Goal: Task Accomplishment & Management: Manage account settings

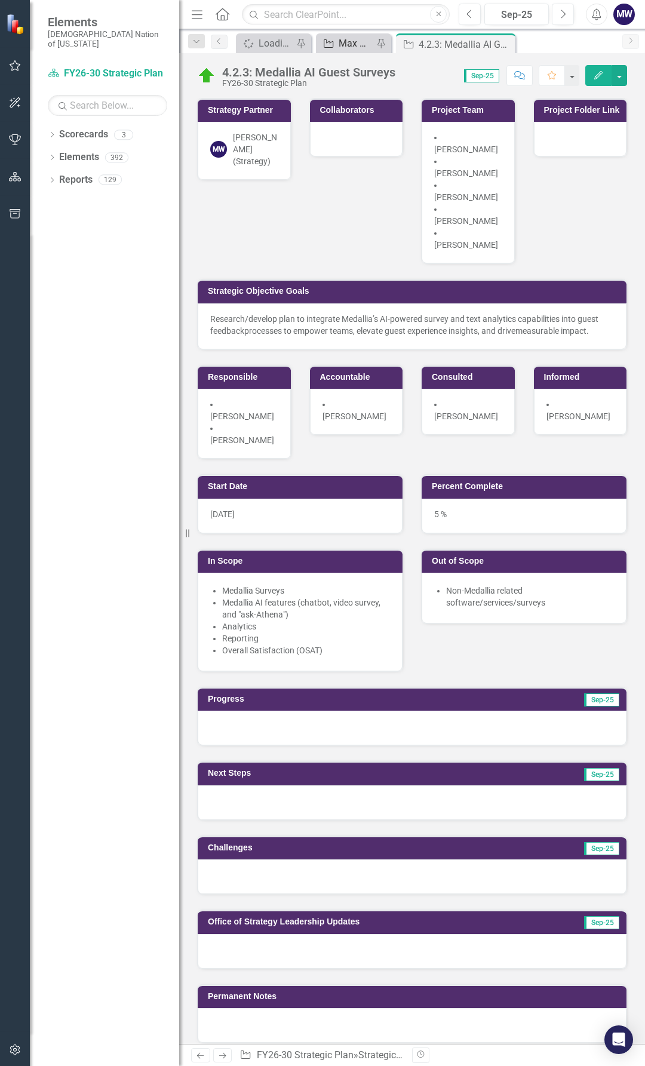
click at [349, 41] on div "Max SO's" at bounding box center [356, 43] width 35 height 15
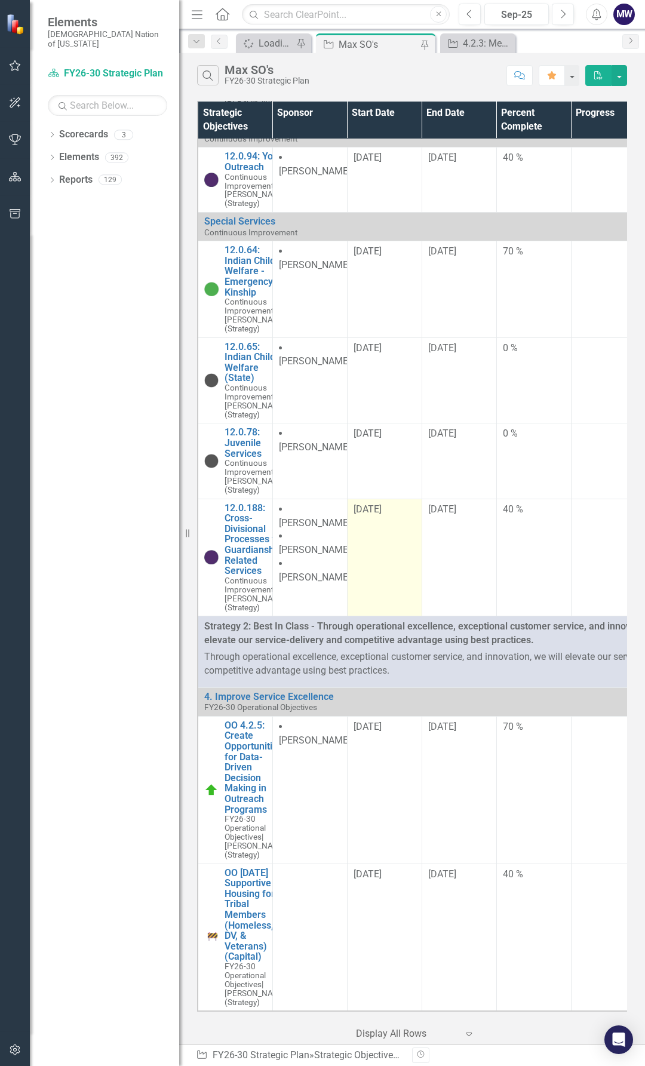
scroll to position [1433, 0]
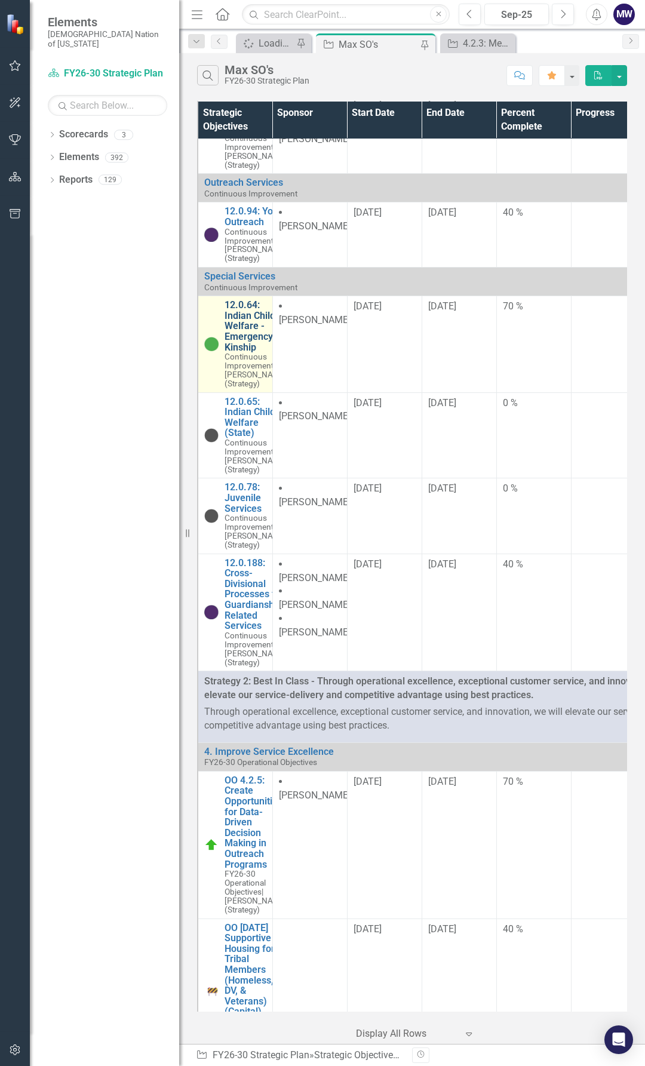
click at [251, 352] on link "12.0.64: Indian Child Welfare - Emergency Kinship" at bounding box center [255, 326] width 63 height 53
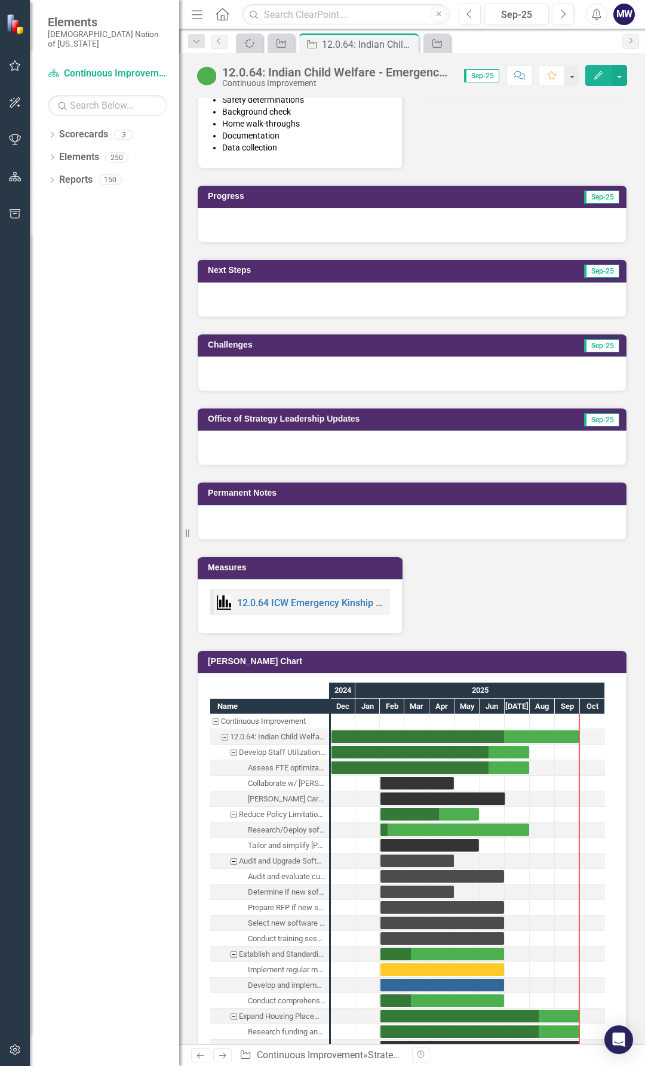
scroll to position [836, 0]
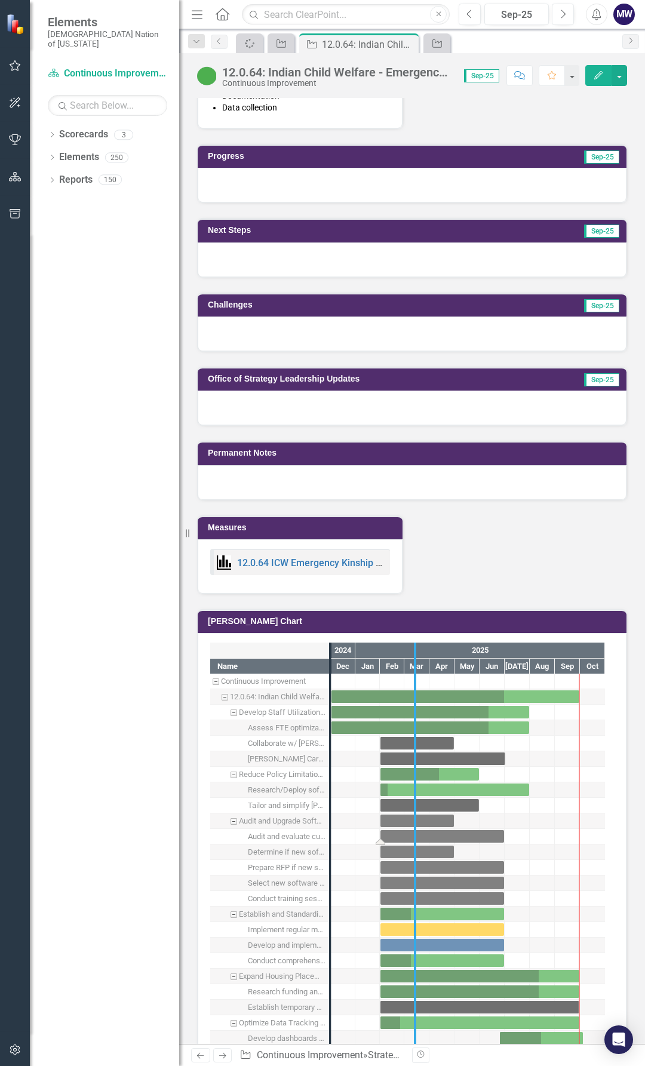
drag, startPoint x: 333, startPoint y: 848, endPoint x: 419, endPoint y: 842, distance: 86.2
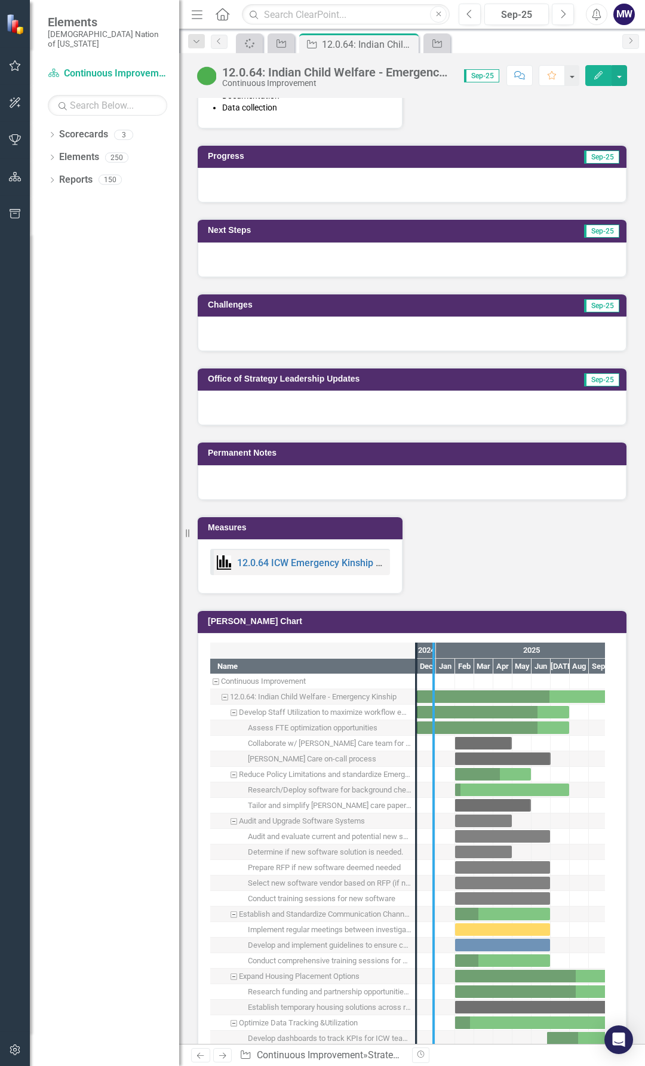
drag, startPoint x: 418, startPoint y: 813, endPoint x: 447, endPoint y: 810, distance: 28.8
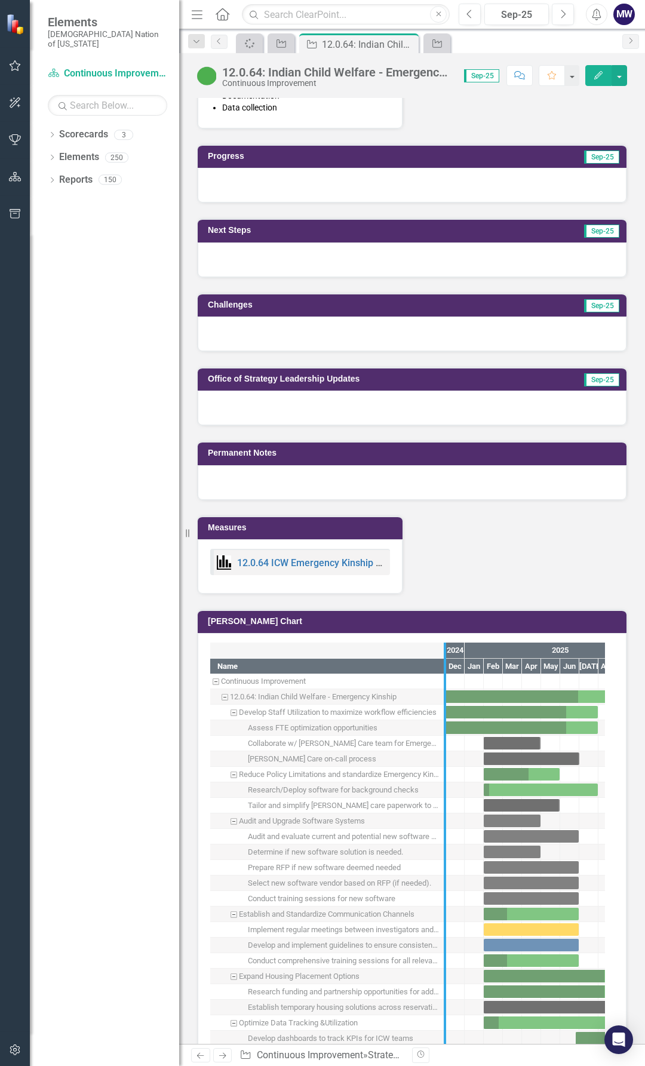
drag, startPoint x: 444, startPoint y: 819, endPoint x: 462, endPoint y: 820, distance: 17.4
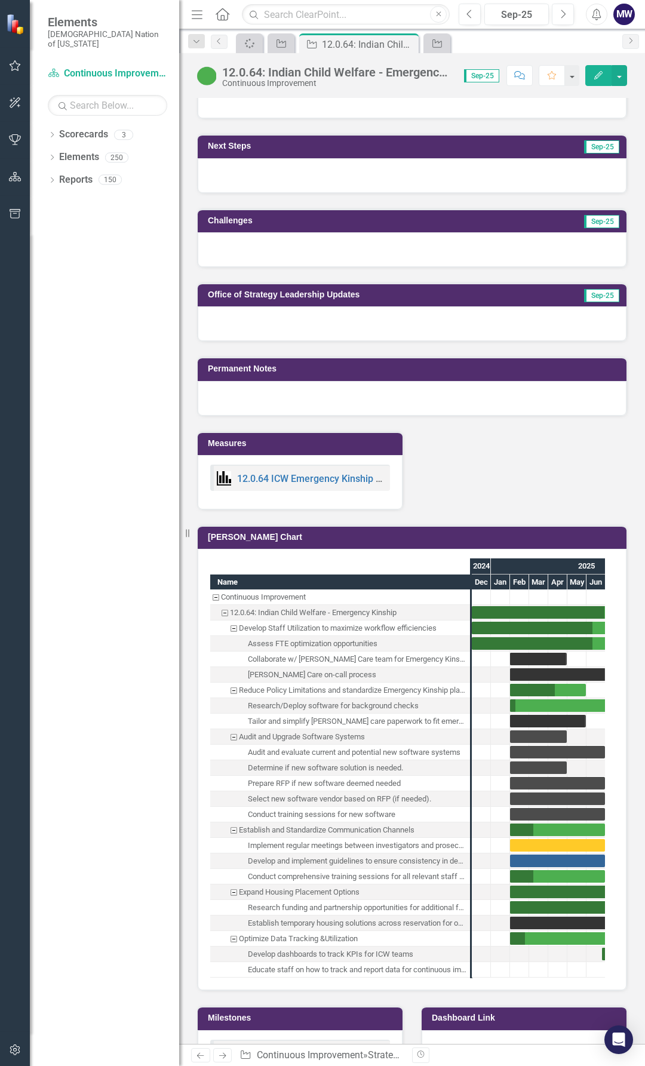
scroll to position [1075, 0]
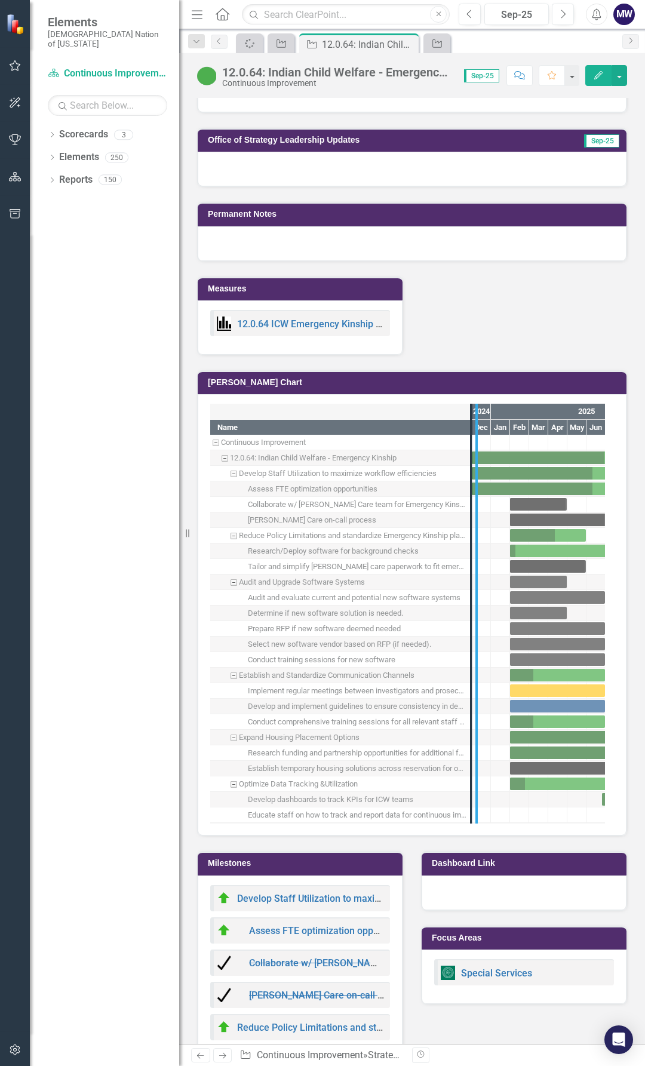
drag, startPoint x: 478, startPoint y: 740, endPoint x: 513, endPoint y: 729, distance: 37.6
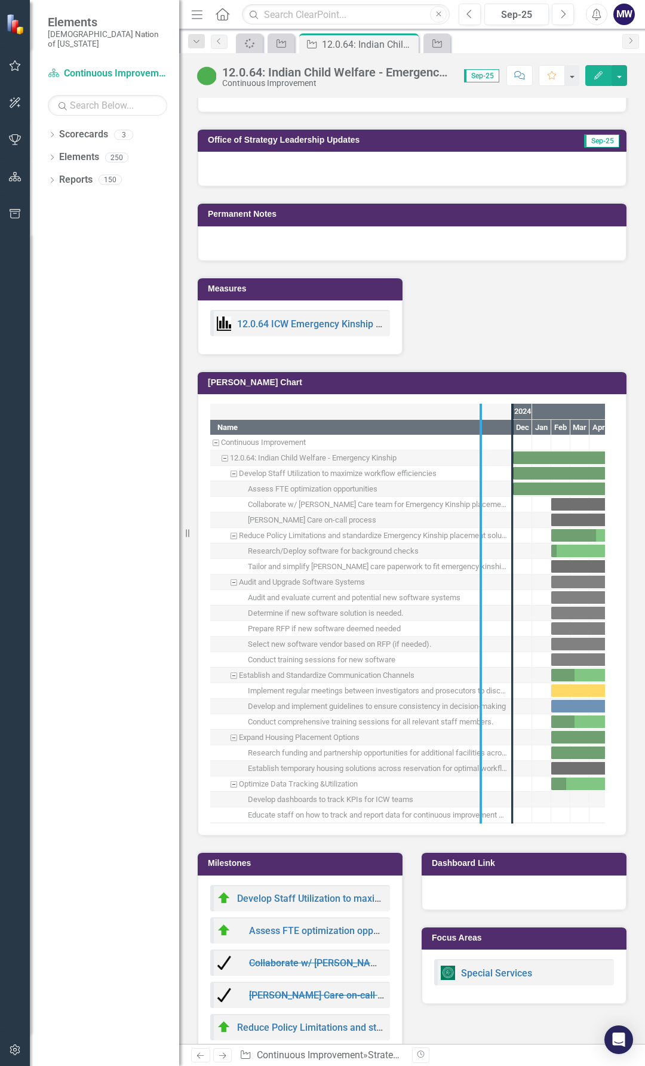
drag, startPoint x: 512, startPoint y: 733, endPoint x: 459, endPoint y: 737, distance: 53.3
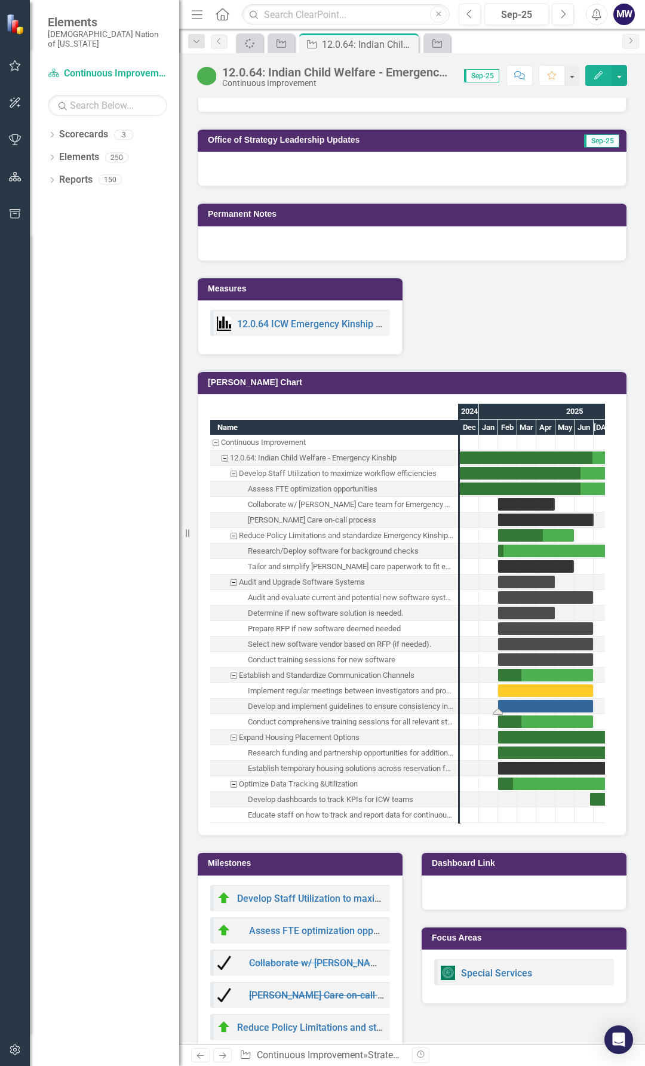
click at [515, 707] on div "Task: Start date: 2025-02-01 End date: 2025-06-30" at bounding box center [545, 706] width 95 height 13
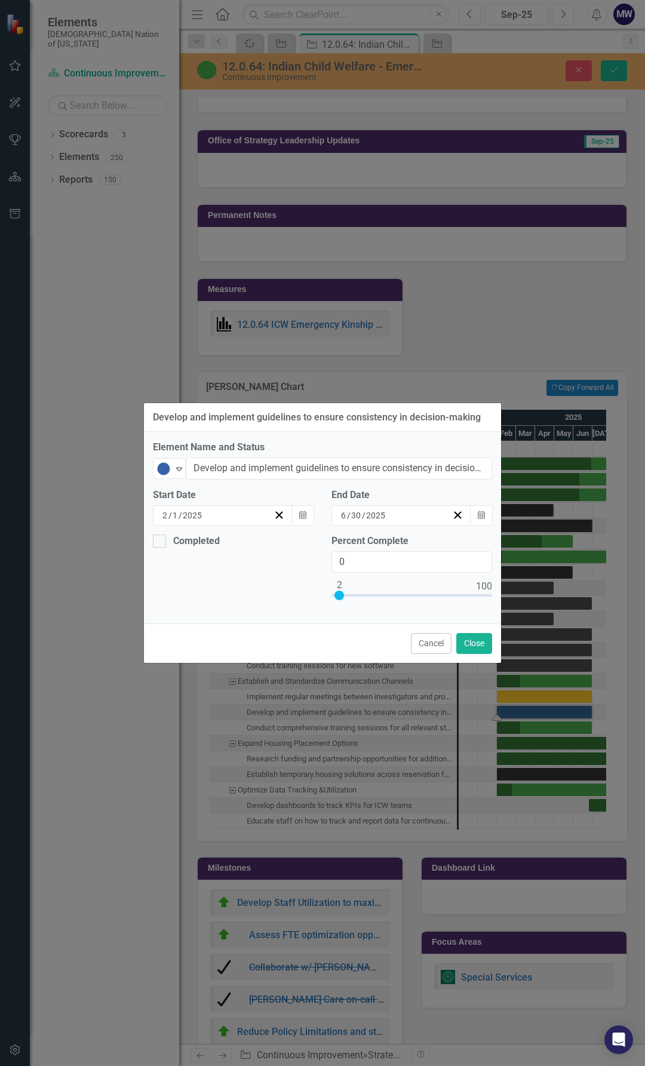
type input "100"
drag, startPoint x: 338, startPoint y: 595, endPoint x: 590, endPoint y: 599, distance: 252.6
click at [590, 599] on div "Develop and implement guidelines to ensure consistency in decision-making Eleme…" at bounding box center [322, 533] width 645 height 1066
click at [174, 464] on icon "Expand" at bounding box center [179, 469] width 12 height 10
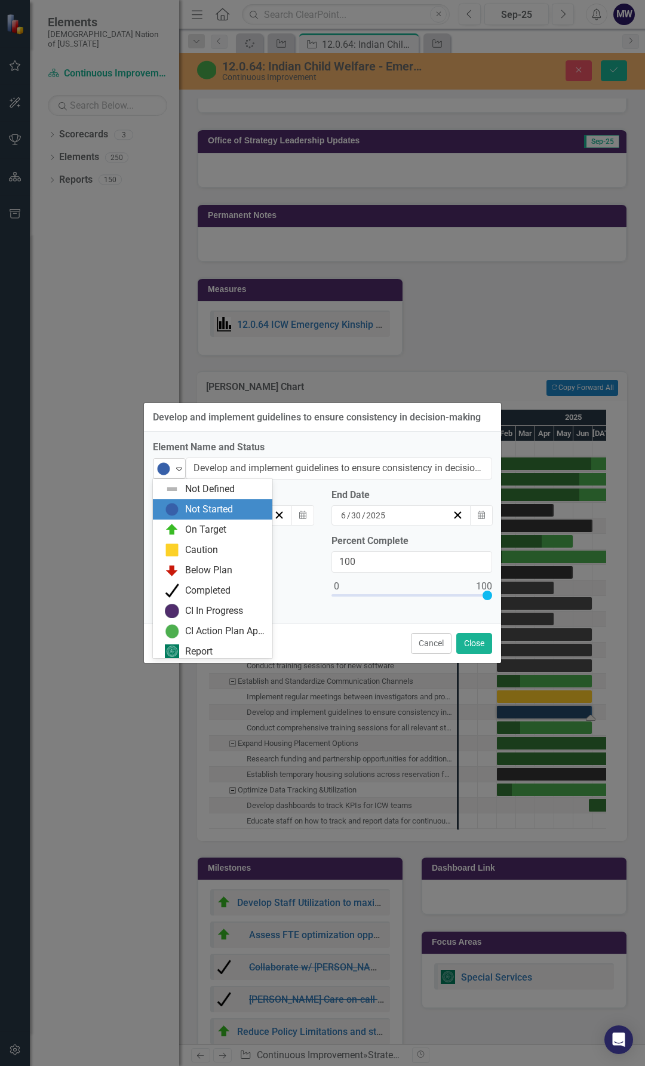
scroll to position [4, 0]
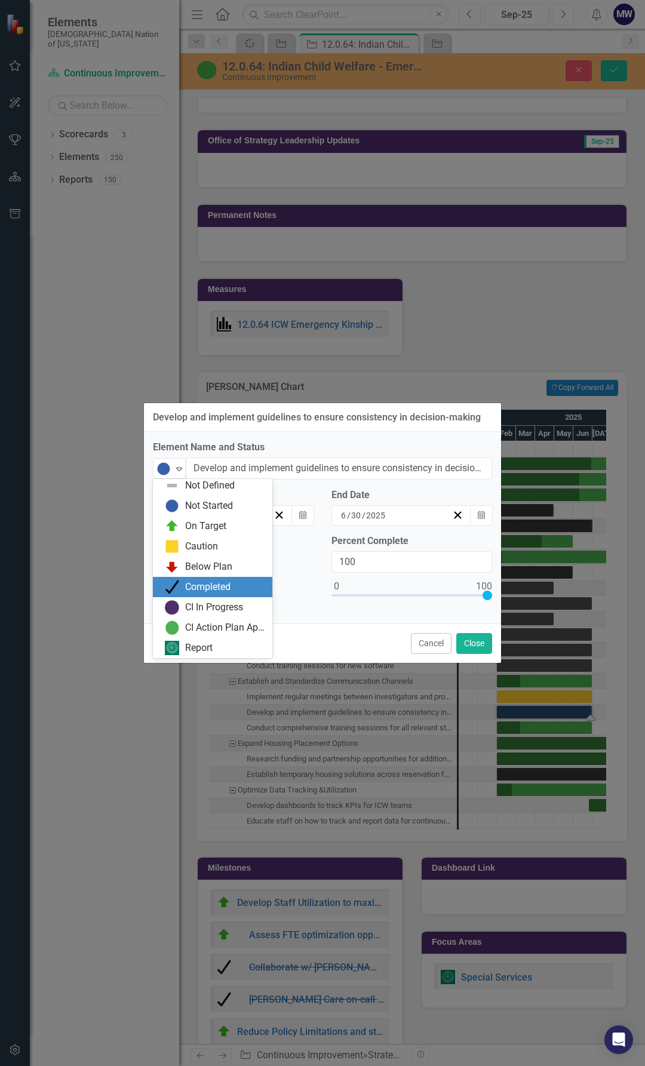
click at [214, 586] on div "Completed" at bounding box center [207, 587] width 45 height 14
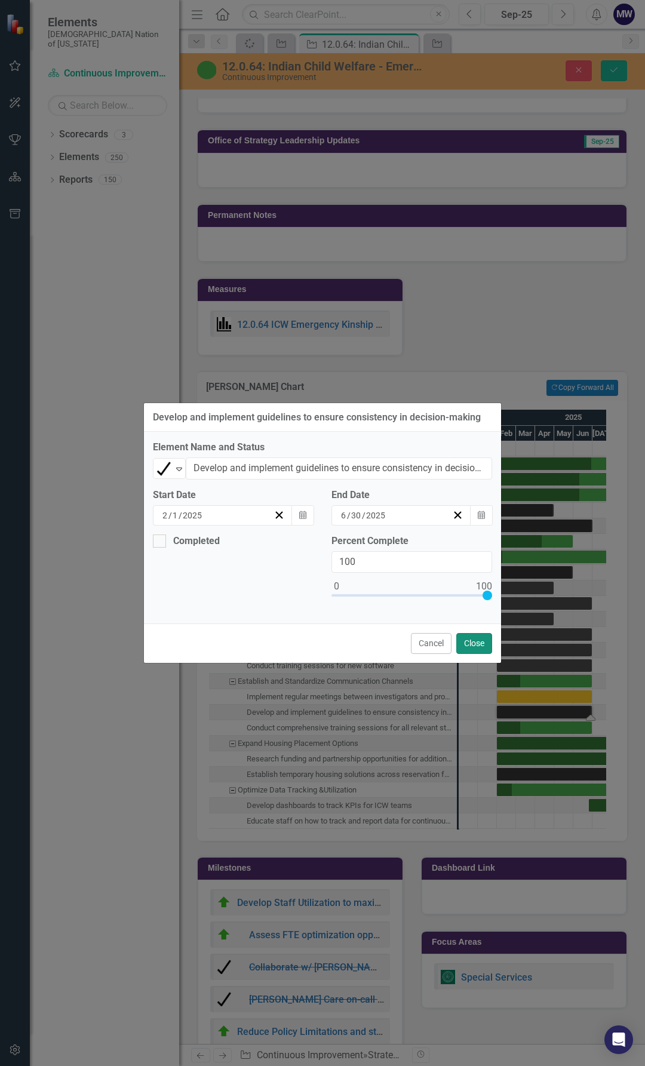
click at [482, 644] on button "Close" at bounding box center [474, 643] width 36 height 21
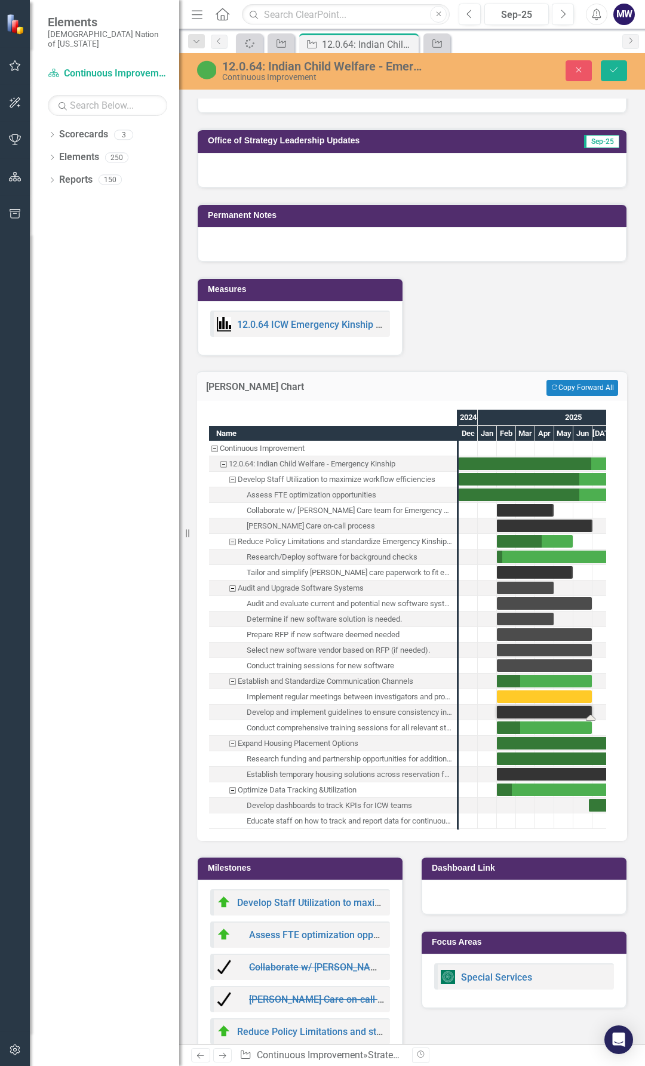
click at [566, 713] on div "Task: Start date: 2025-02-01 End date: 2025-06-30" at bounding box center [544, 712] width 95 height 13
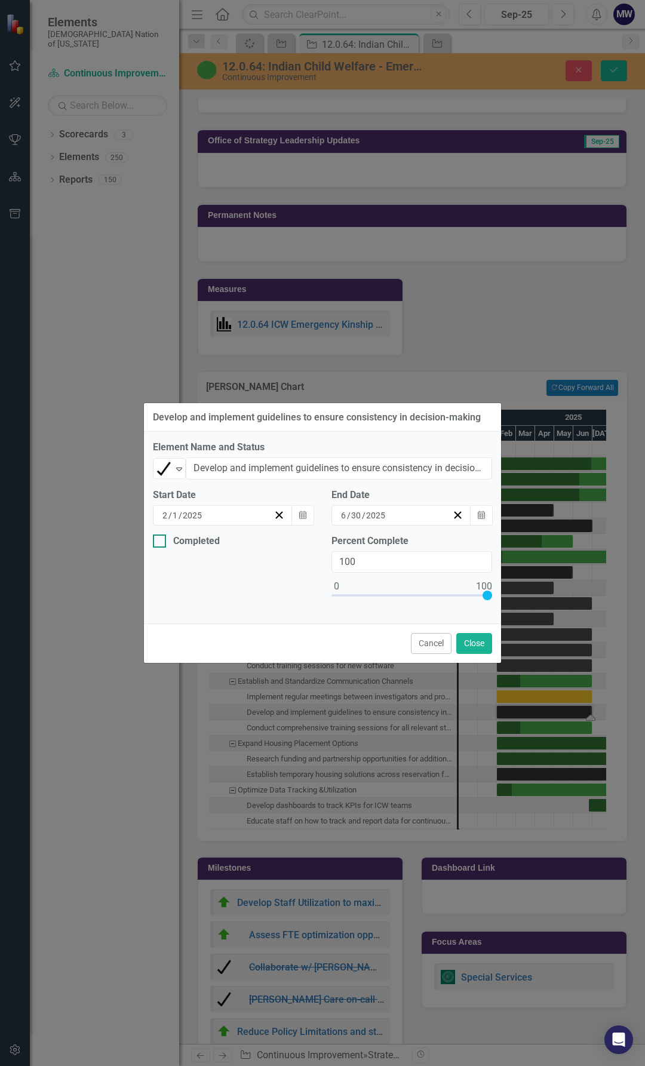
click at [163, 544] on div at bounding box center [159, 540] width 13 height 13
click at [161, 542] on input "Completed" at bounding box center [157, 538] width 8 height 8
checkbox input "true"
click at [466, 633] on button "Close" at bounding box center [474, 643] width 36 height 21
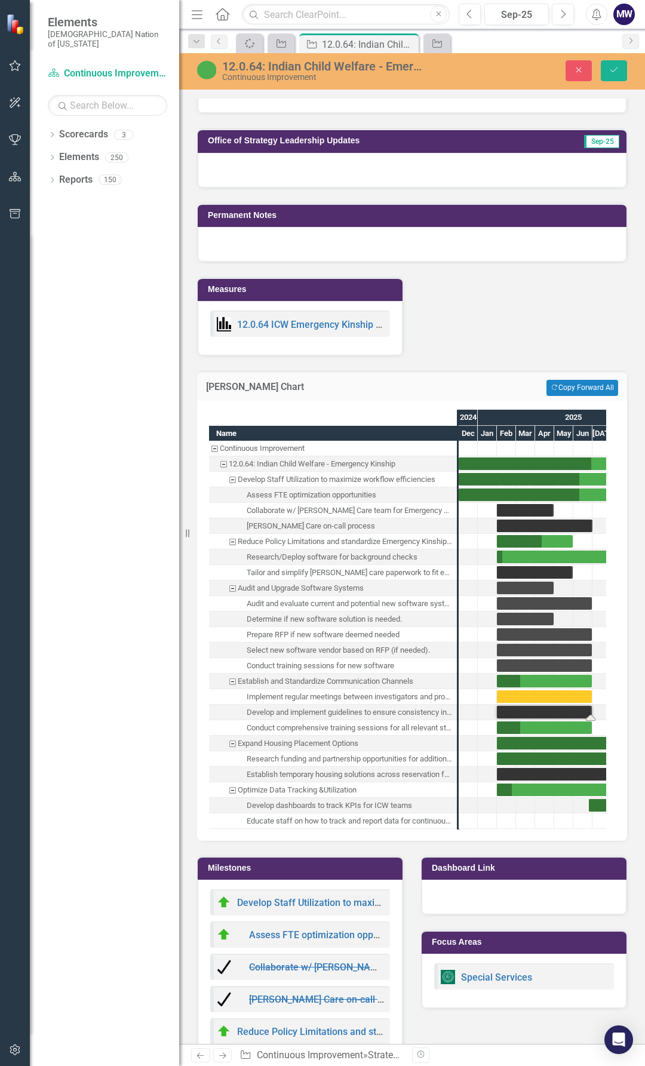
drag, startPoint x: 459, startPoint y: 750, endPoint x: 486, endPoint y: 751, distance: 26.9
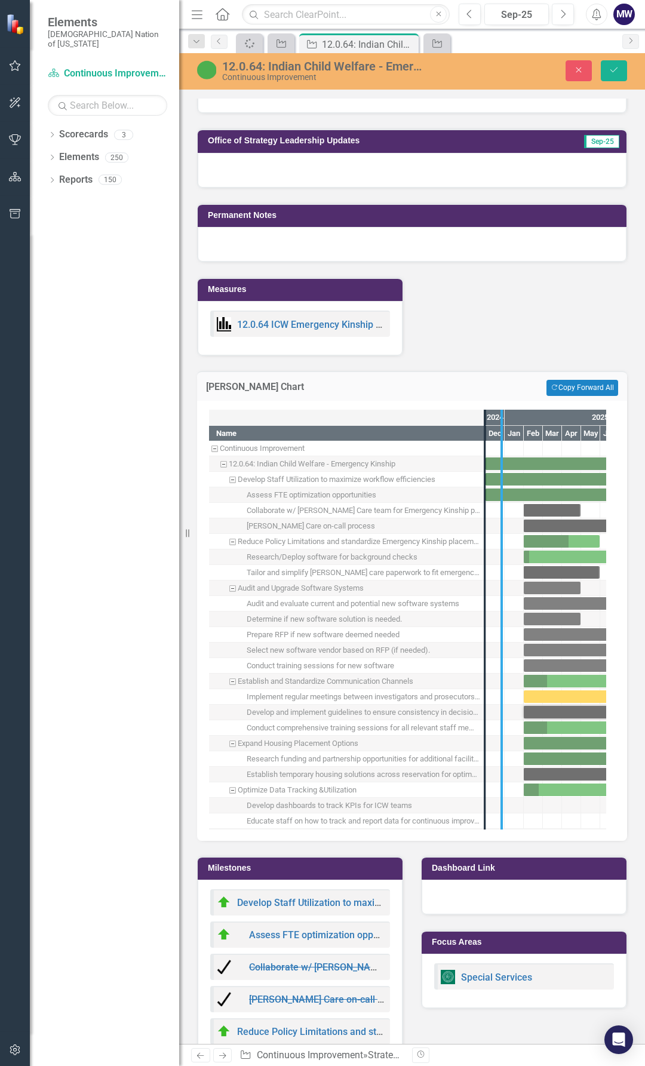
drag, startPoint x: 486, startPoint y: 770, endPoint x: 504, endPoint y: 769, distance: 18.5
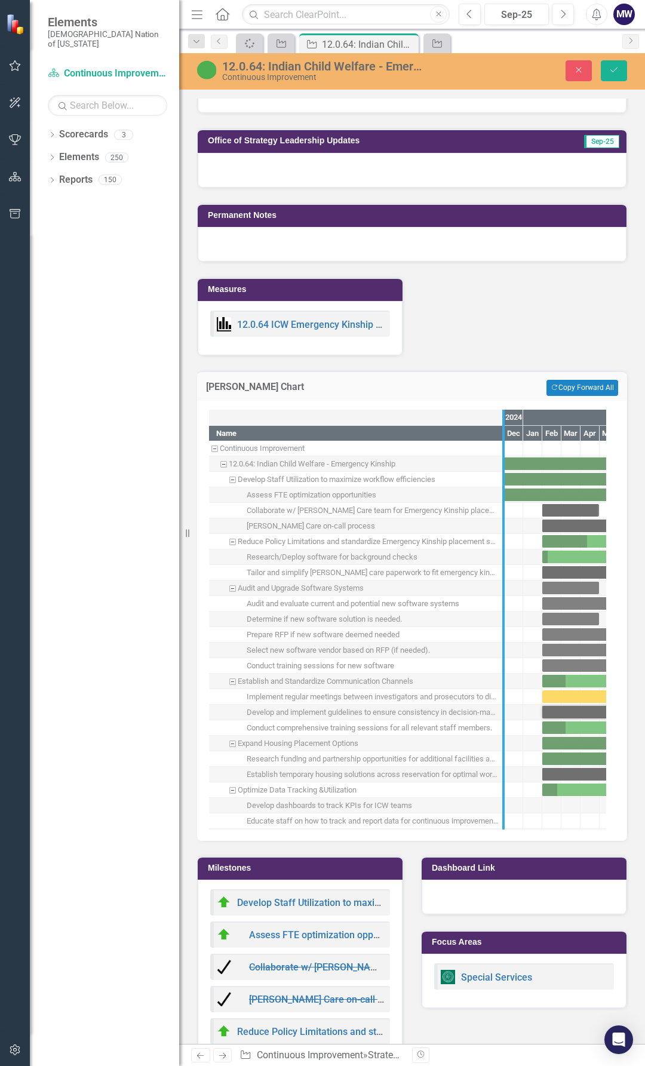
drag, startPoint x: 504, startPoint y: 769, endPoint x: 512, endPoint y: 769, distance: 7.8
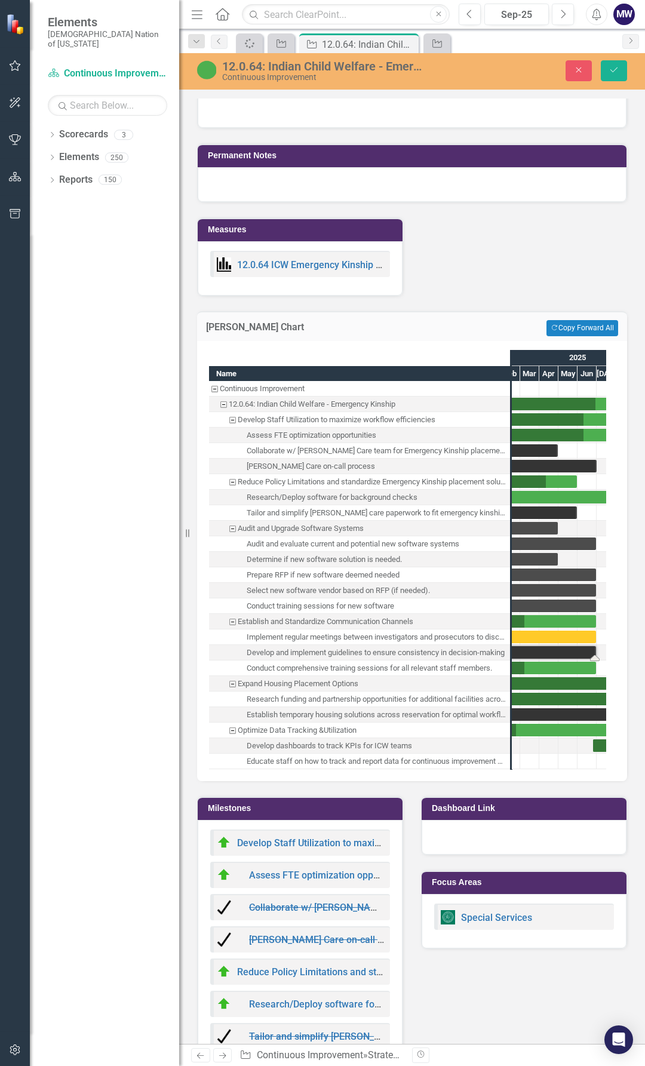
scroll to position [0, 19]
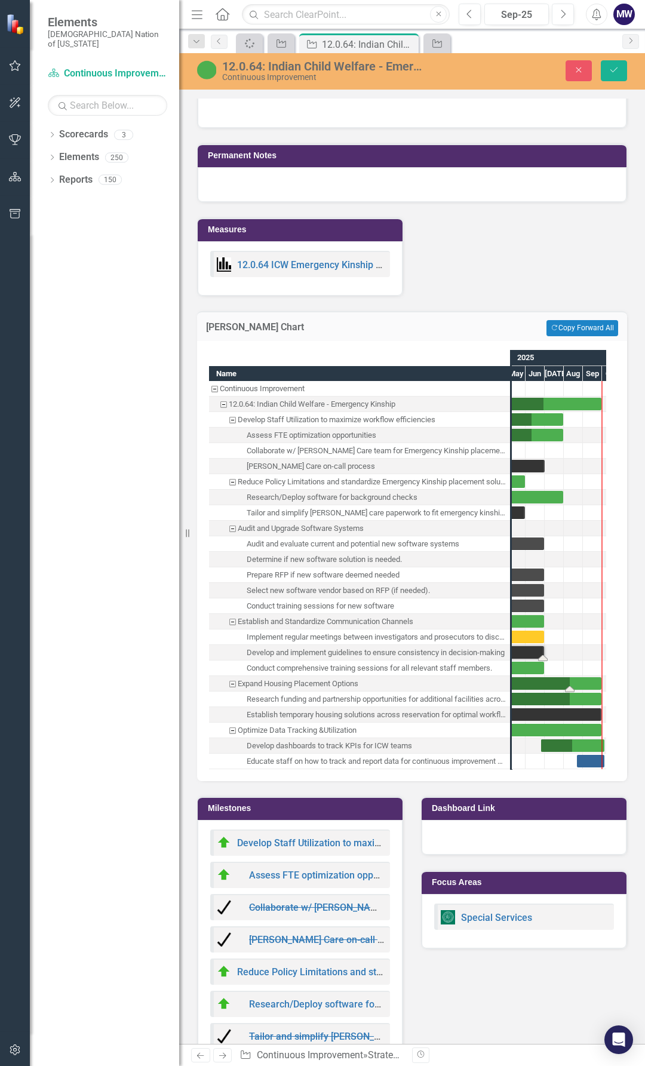
click at [573, 679] on div "Task: Start date: 2025-02-01 End date: 2025-09-30" at bounding box center [525, 683] width 152 height 13
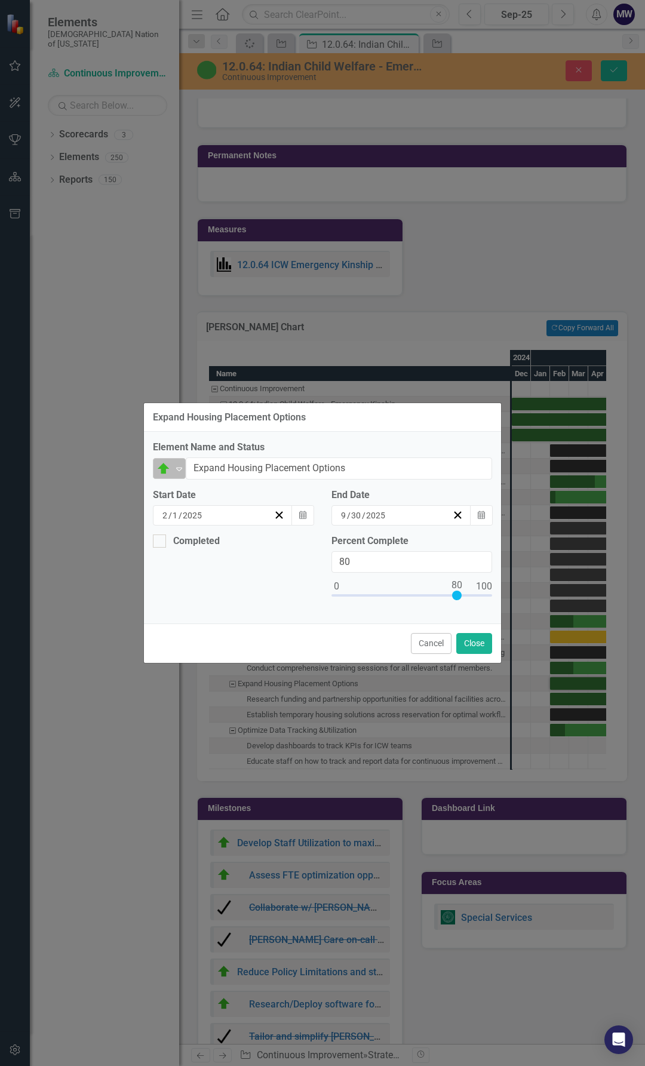
click at [174, 469] on icon "Expand" at bounding box center [179, 469] width 12 height 10
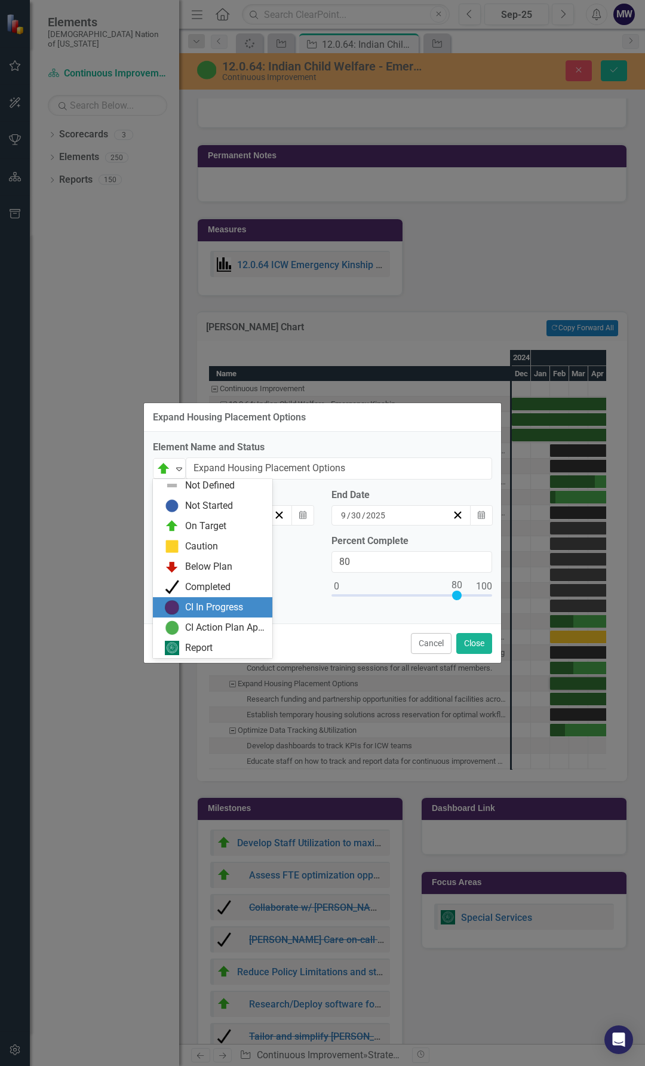
click at [212, 584] on div "Completed" at bounding box center [207, 587] width 45 height 14
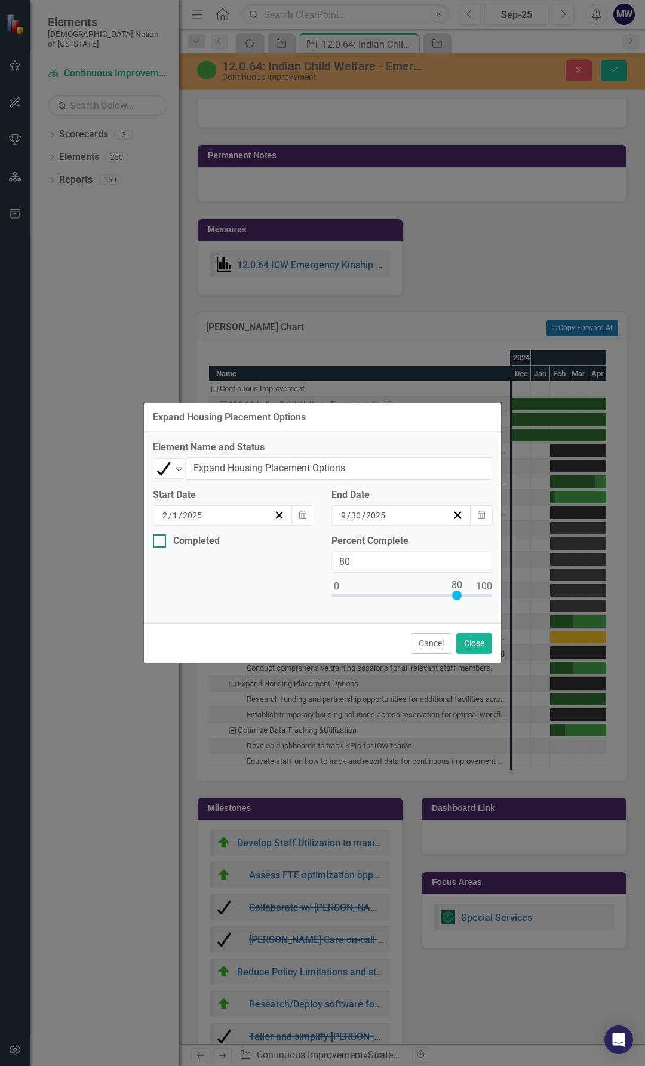
drag, startPoint x: 154, startPoint y: 537, endPoint x: 174, endPoint y: 543, distance: 20.4
click at [155, 537] on input "Completed" at bounding box center [157, 538] width 8 height 8
checkbox input "true"
type input "100"
drag, startPoint x: 458, startPoint y: 593, endPoint x: 562, endPoint y: 592, distance: 104.5
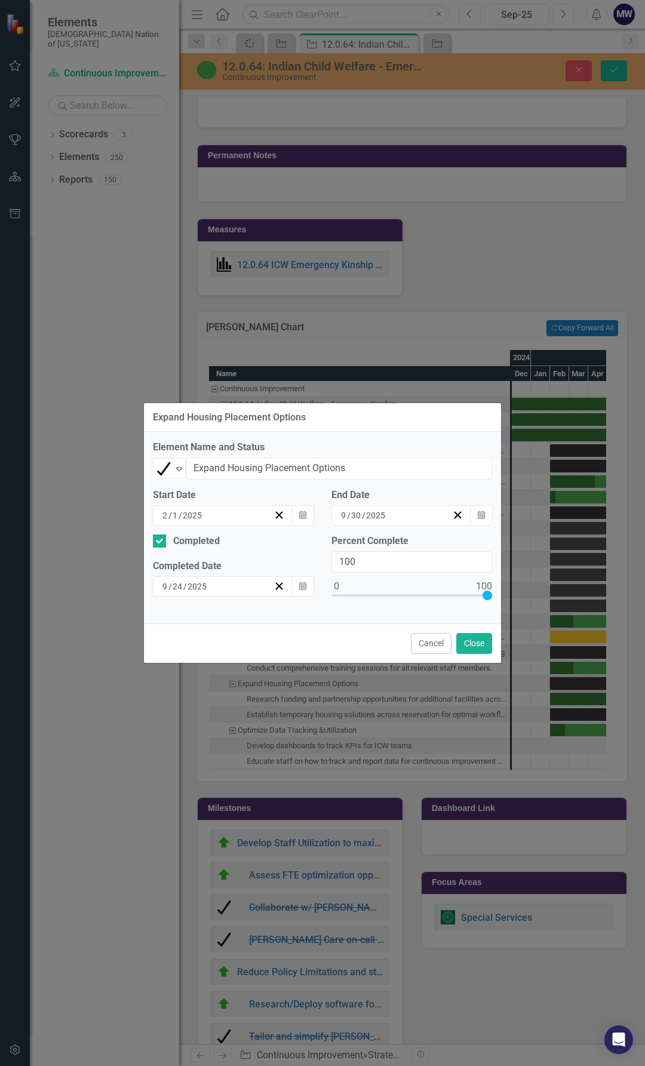
click at [562, 592] on div "Expand Housing Placement Options Element Name and Status Completed Expand Expan…" at bounding box center [322, 533] width 645 height 1066
click at [476, 646] on button "Close" at bounding box center [474, 643] width 36 height 21
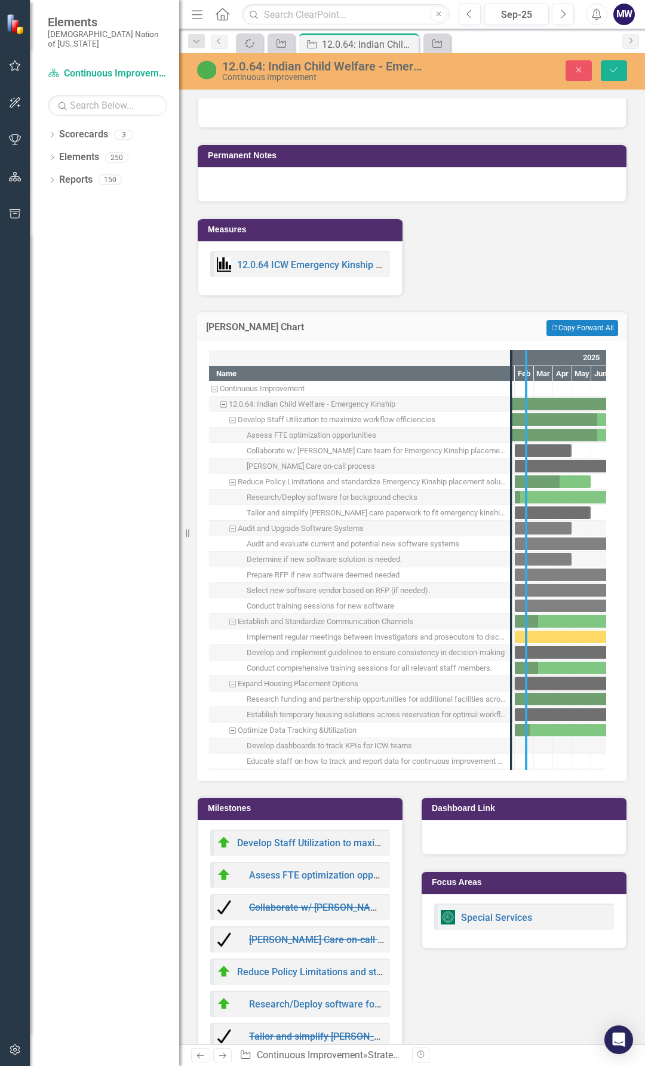
drag, startPoint x: 510, startPoint y: 759, endPoint x: 541, endPoint y: 758, distance: 31.1
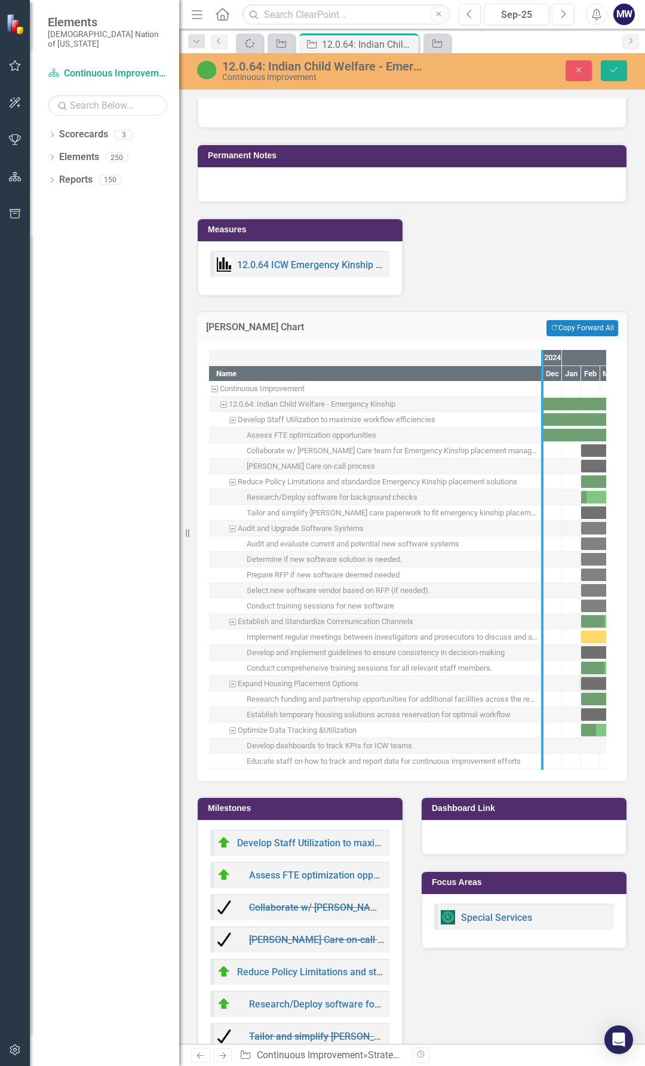
drag, startPoint x: 541, startPoint y: 758, endPoint x: 512, endPoint y: 759, distance: 28.7
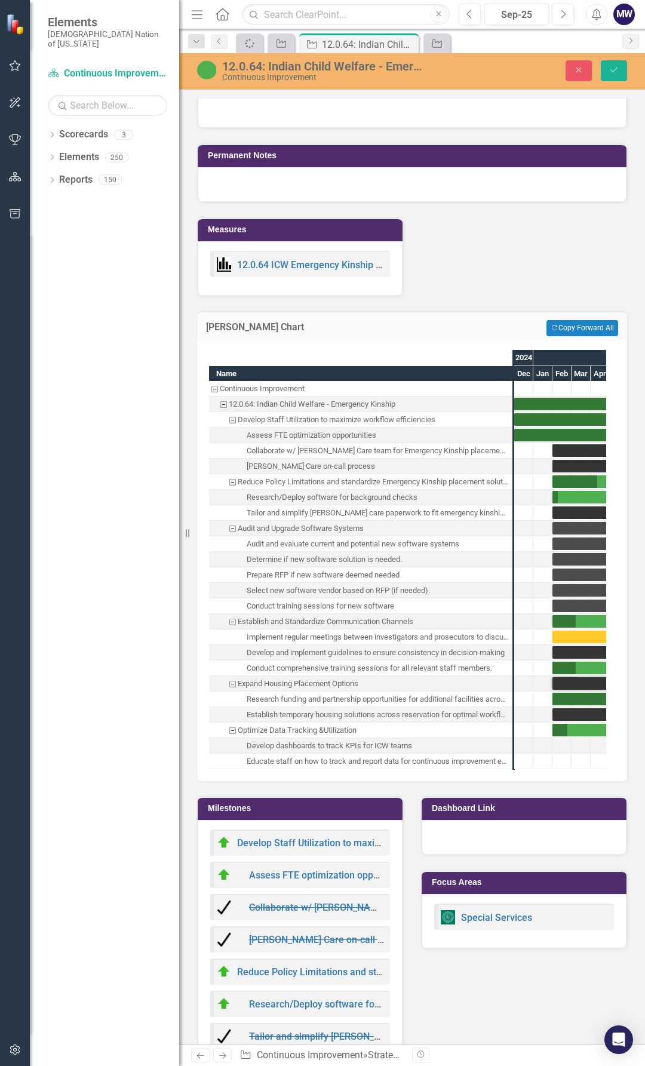
click at [559, 700] on div "Task: Start date: 2025-02-01 End date: 2025-09-30" at bounding box center [628, 699] width 152 height 13
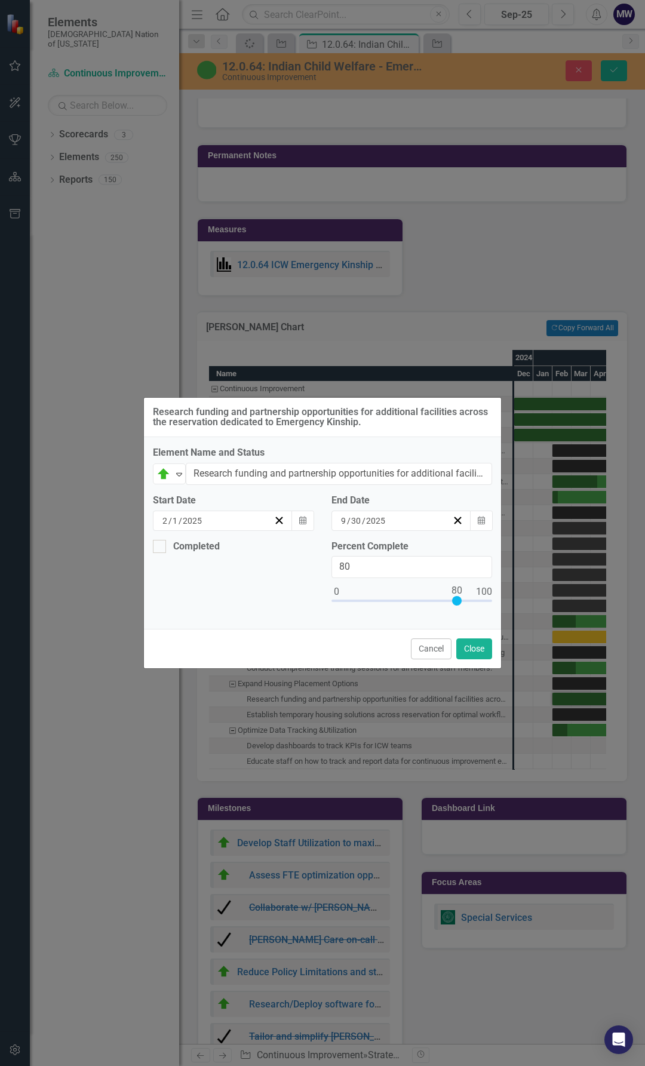
drag, startPoint x: 459, startPoint y: 601, endPoint x: 488, endPoint y: 602, distance: 29.9
click at [462, 602] on div at bounding box center [457, 601] width 10 height 10
drag, startPoint x: 485, startPoint y: 603, endPoint x: 501, endPoint y: 603, distance: 15.5
click at [501, 603] on div "Research funding and partnership opportunities for additional facilities across…" at bounding box center [322, 533] width 358 height 272
type input "100"
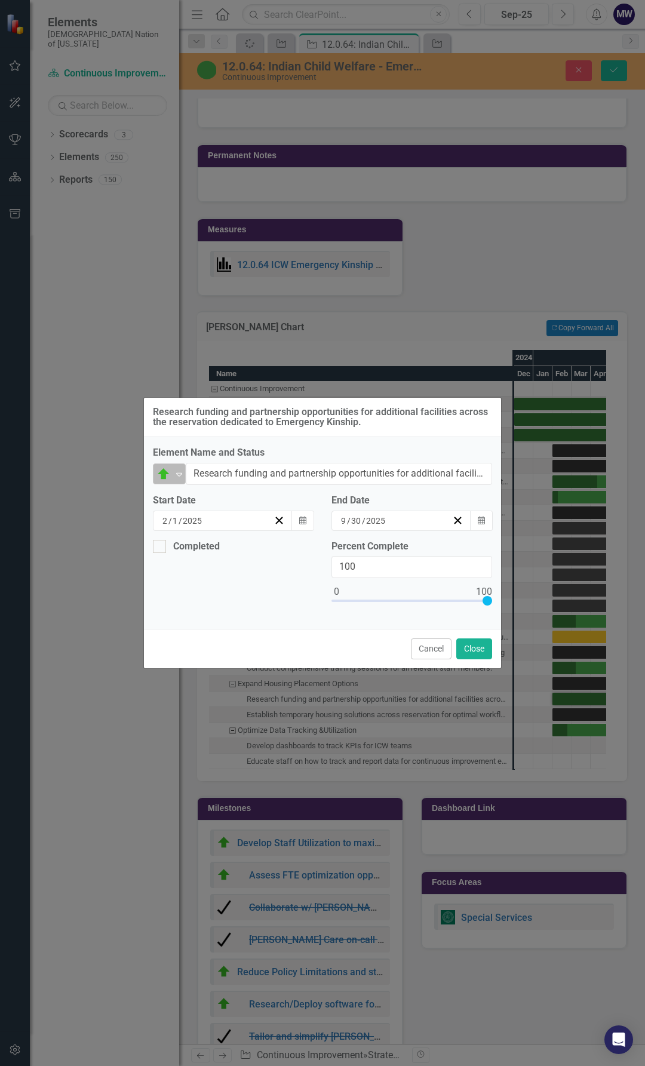
click at [181, 476] on icon "Expand" at bounding box center [179, 474] width 12 height 10
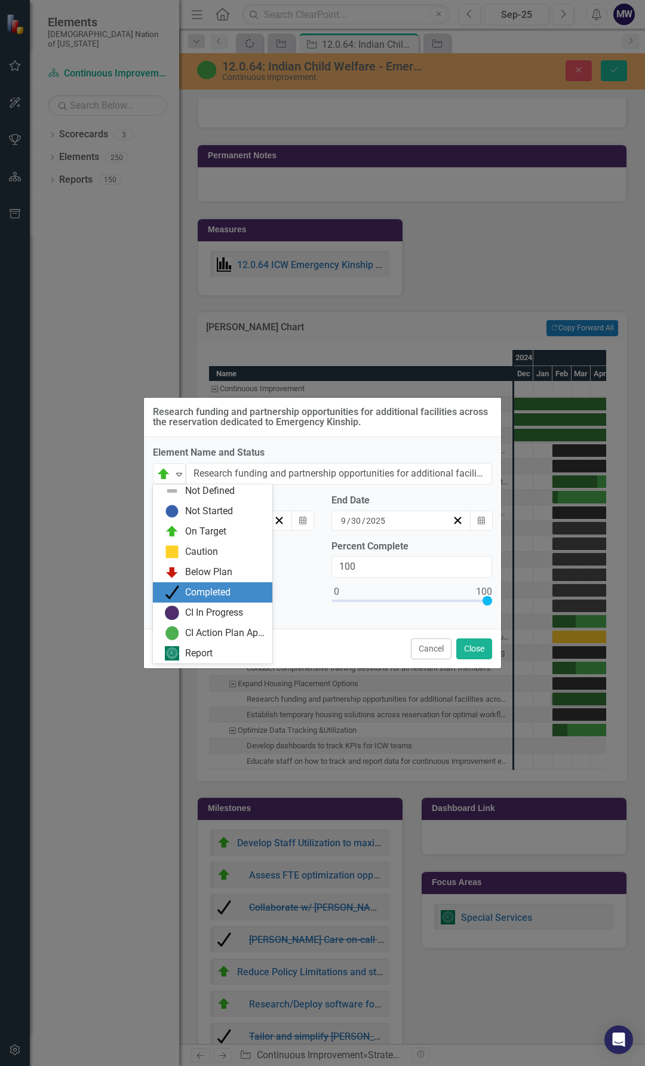
click at [196, 591] on div "Completed" at bounding box center [207, 593] width 45 height 14
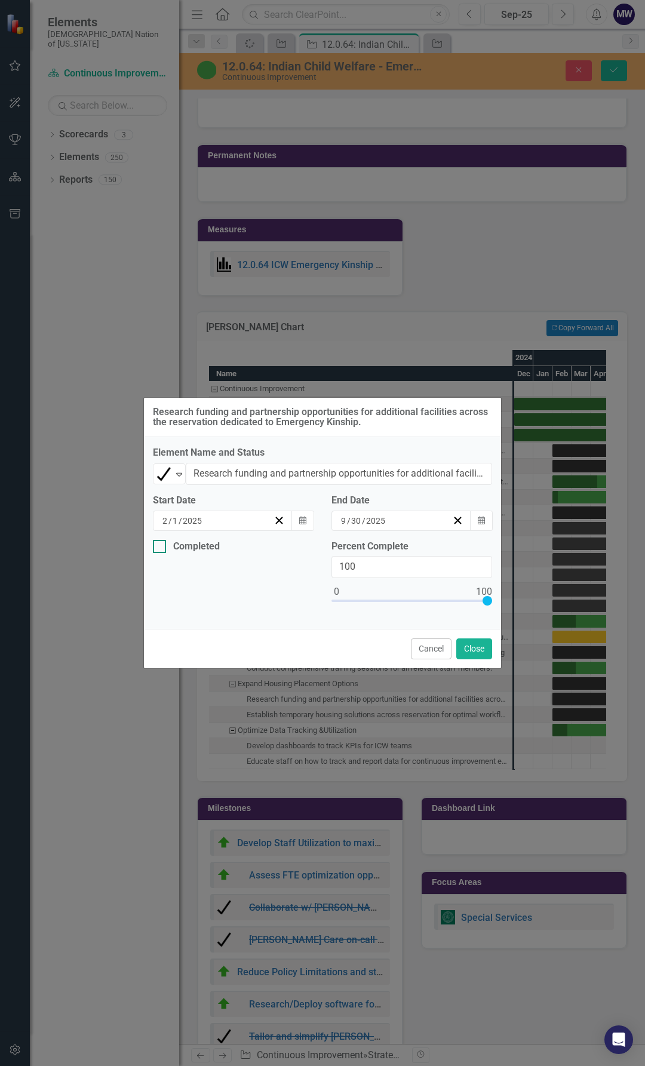
click at [155, 546] on input "Completed" at bounding box center [157, 544] width 8 height 8
checkbox input "true"
click at [472, 648] on button "Close" at bounding box center [474, 648] width 36 height 21
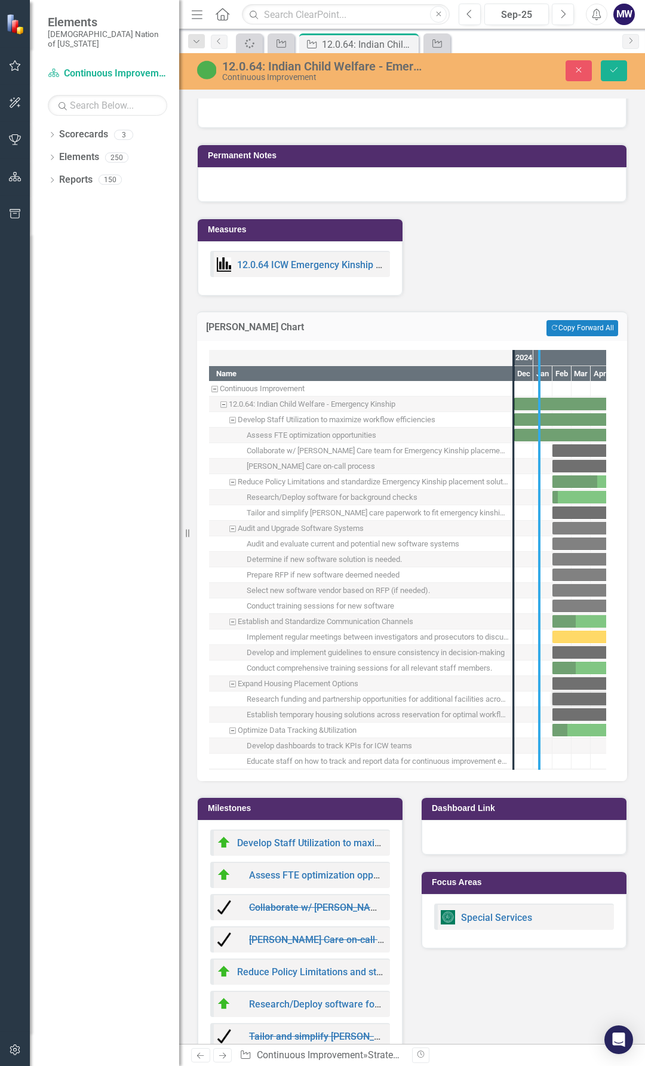
drag, startPoint x: 516, startPoint y: 737, endPoint x: 547, endPoint y: 740, distance: 31.1
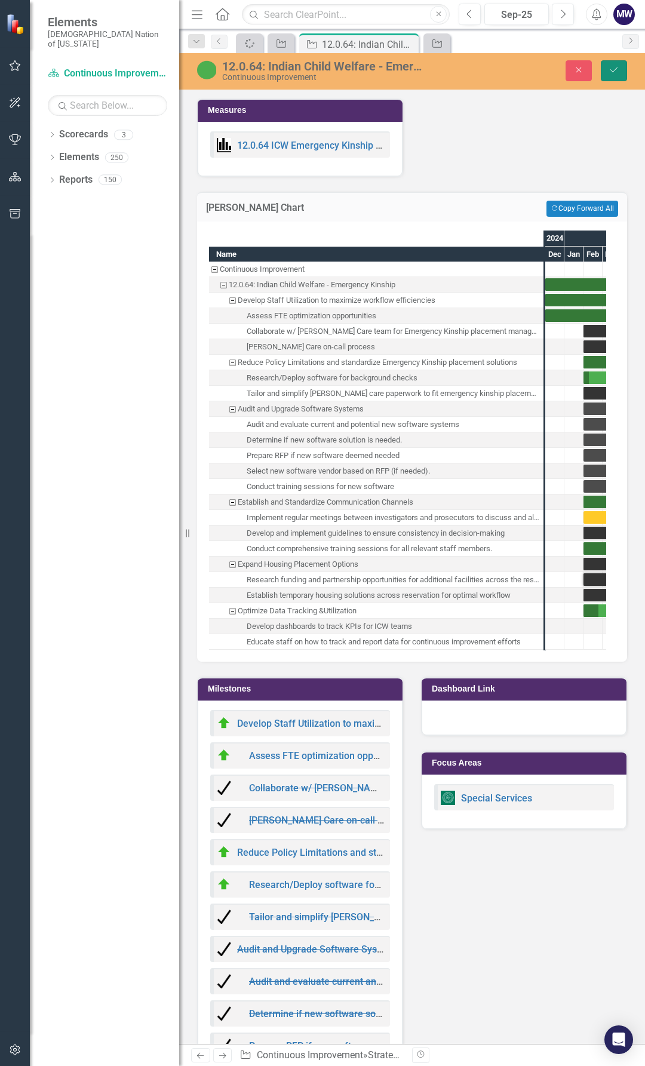
click at [613, 70] on icon "Save" at bounding box center [613, 70] width 11 height 8
